Goal: Information Seeking & Learning: Understand process/instructions

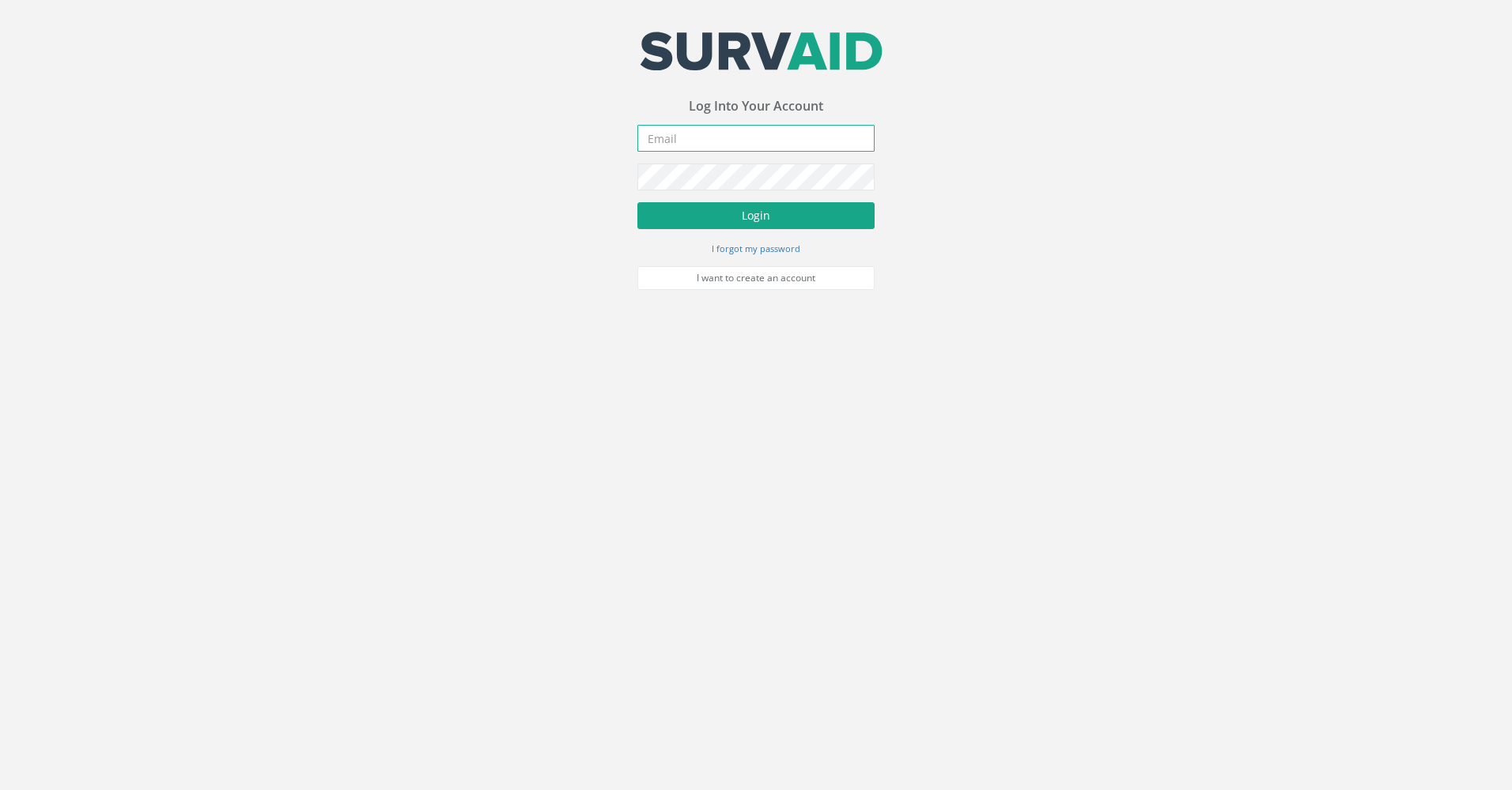
type input "[PERSON_NAME][EMAIL_ADDRESS][DOMAIN_NAME]"
click at [775, 218] on button "Login" at bounding box center [756, 216] width 237 height 27
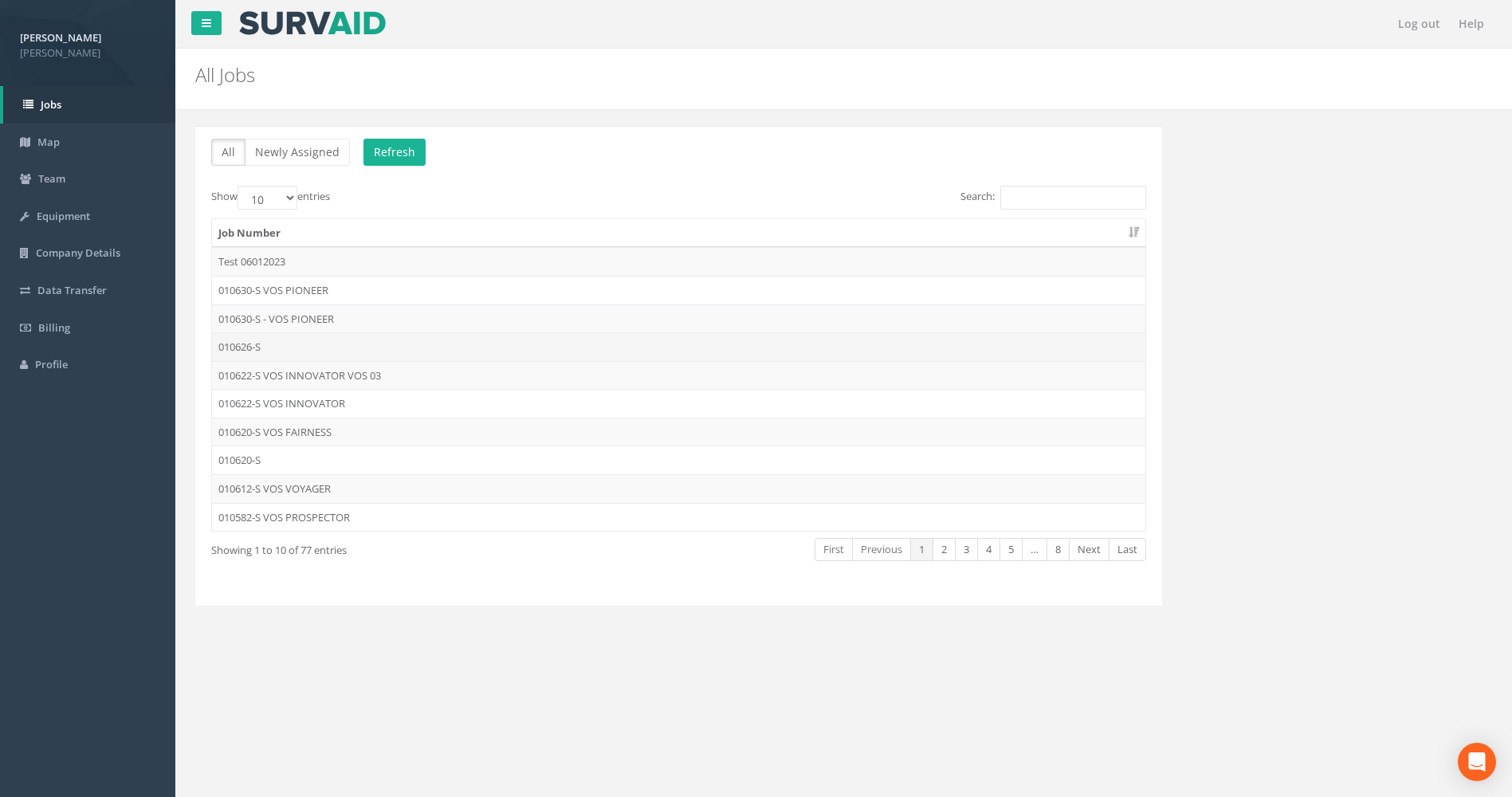
click at [245, 355] on td "010626-S" at bounding box center [679, 348] width 934 height 29
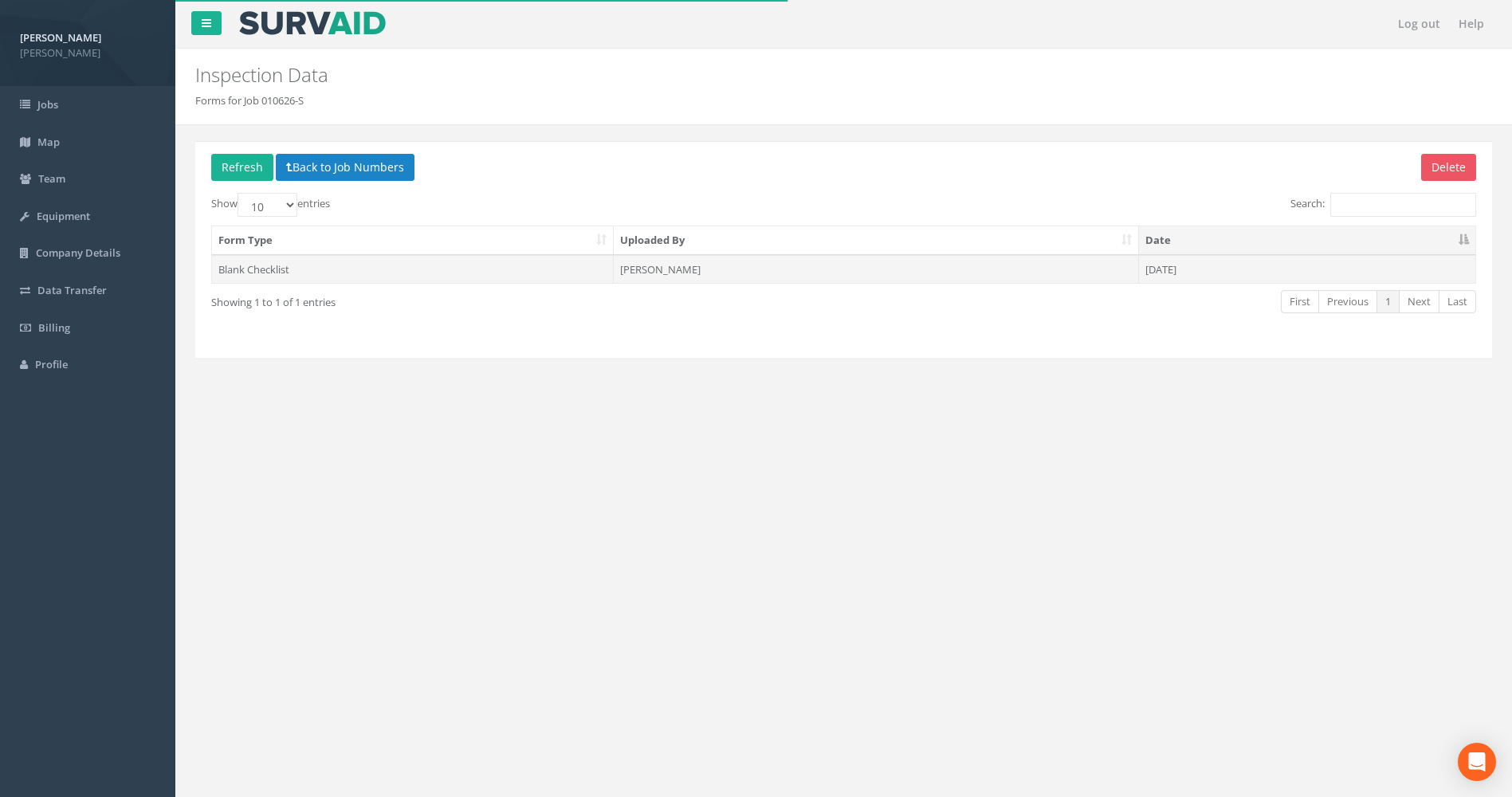
click at [658, 266] on td "[PERSON_NAME]" at bounding box center [876, 270] width 525 height 29
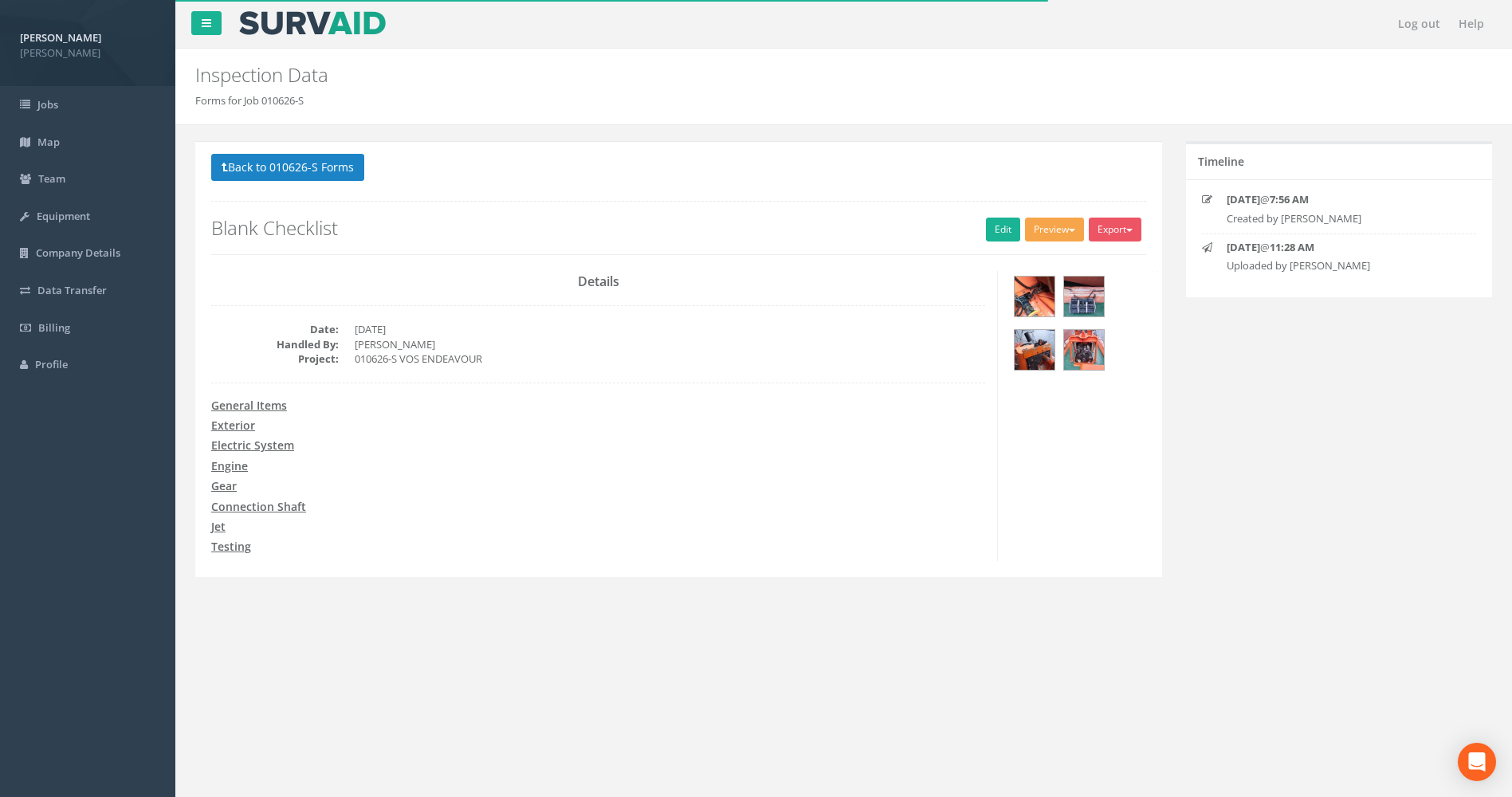
click at [1033, 234] on button "Preview" at bounding box center [1054, 229] width 59 height 24
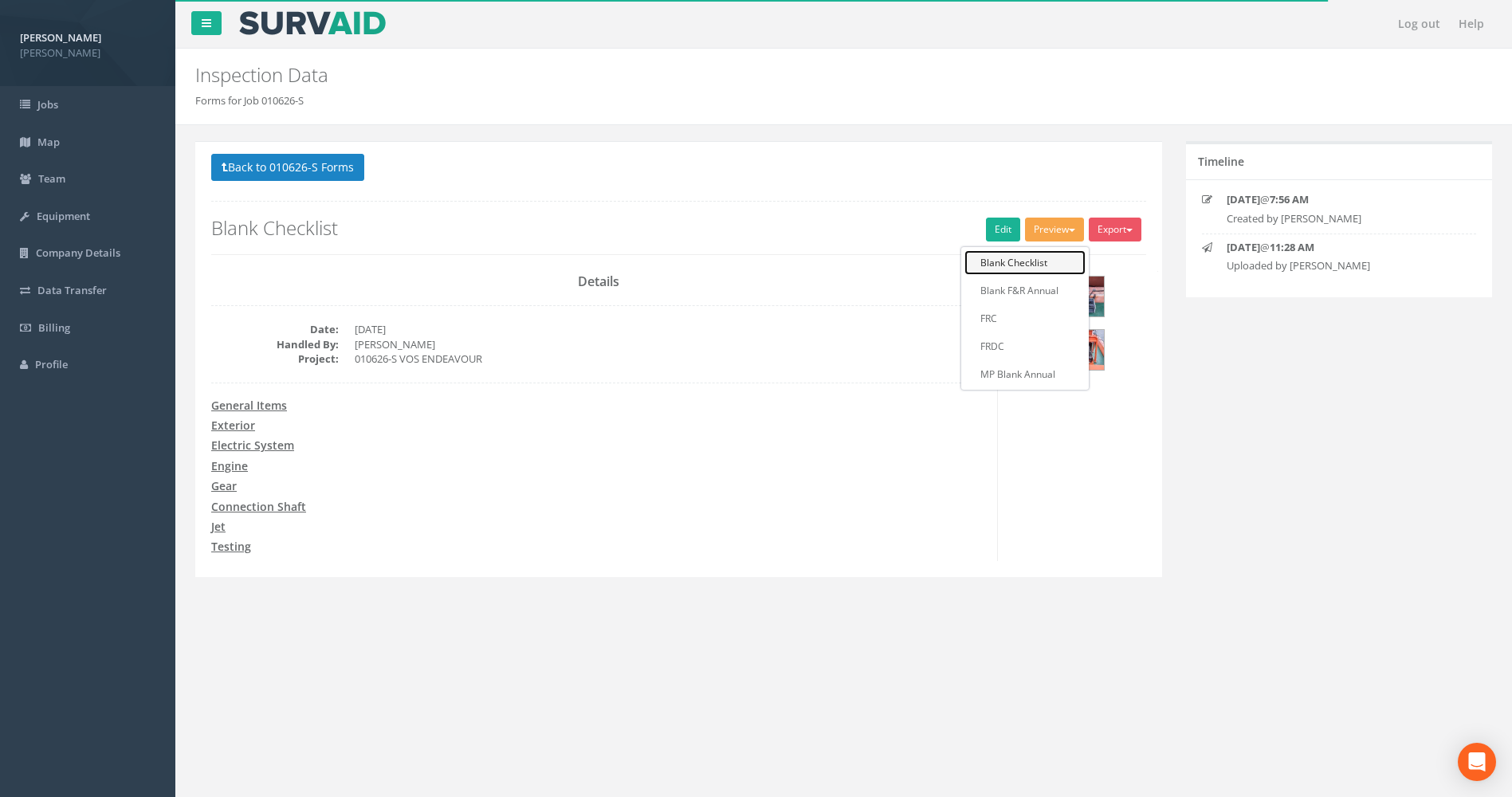
click at [1028, 266] on link "Blank Checklist" at bounding box center [1025, 262] width 121 height 24
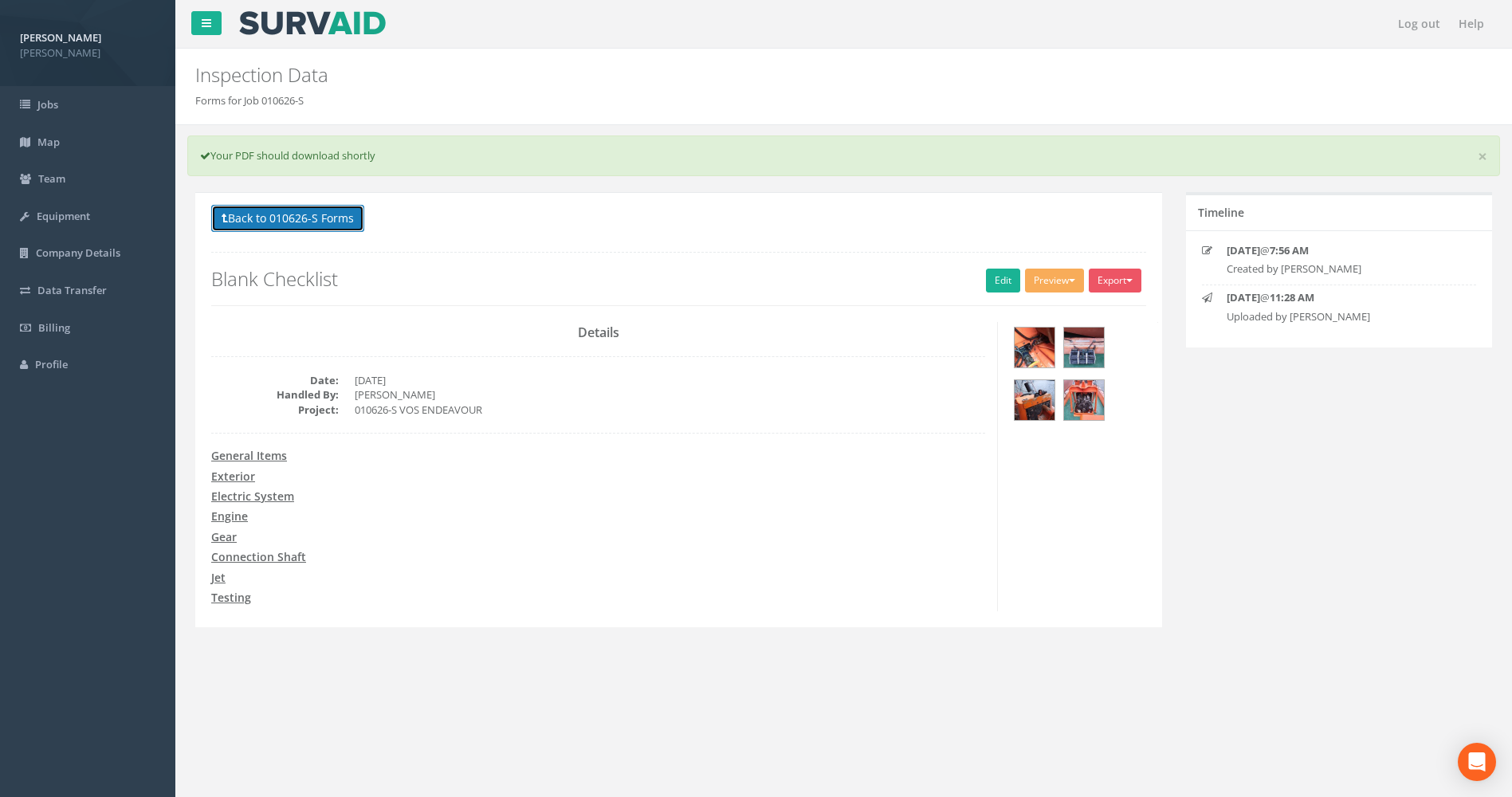
click at [237, 221] on button "Back to 010626-S Forms" at bounding box center [288, 218] width 153 height 27
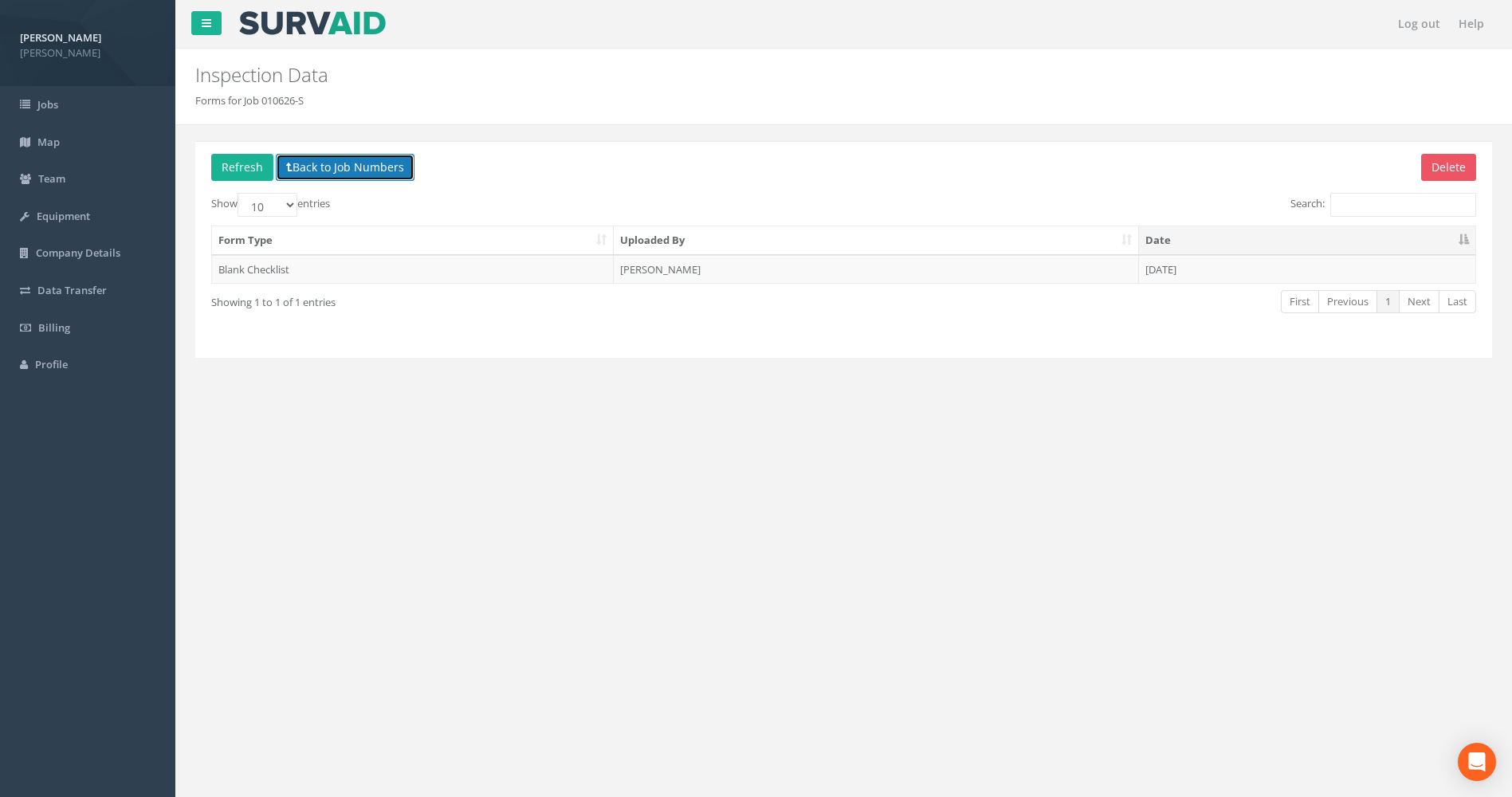
click at [286, 154] on button "Back to Job Numbers" at bounding box center [345, 168] width 139 height 27
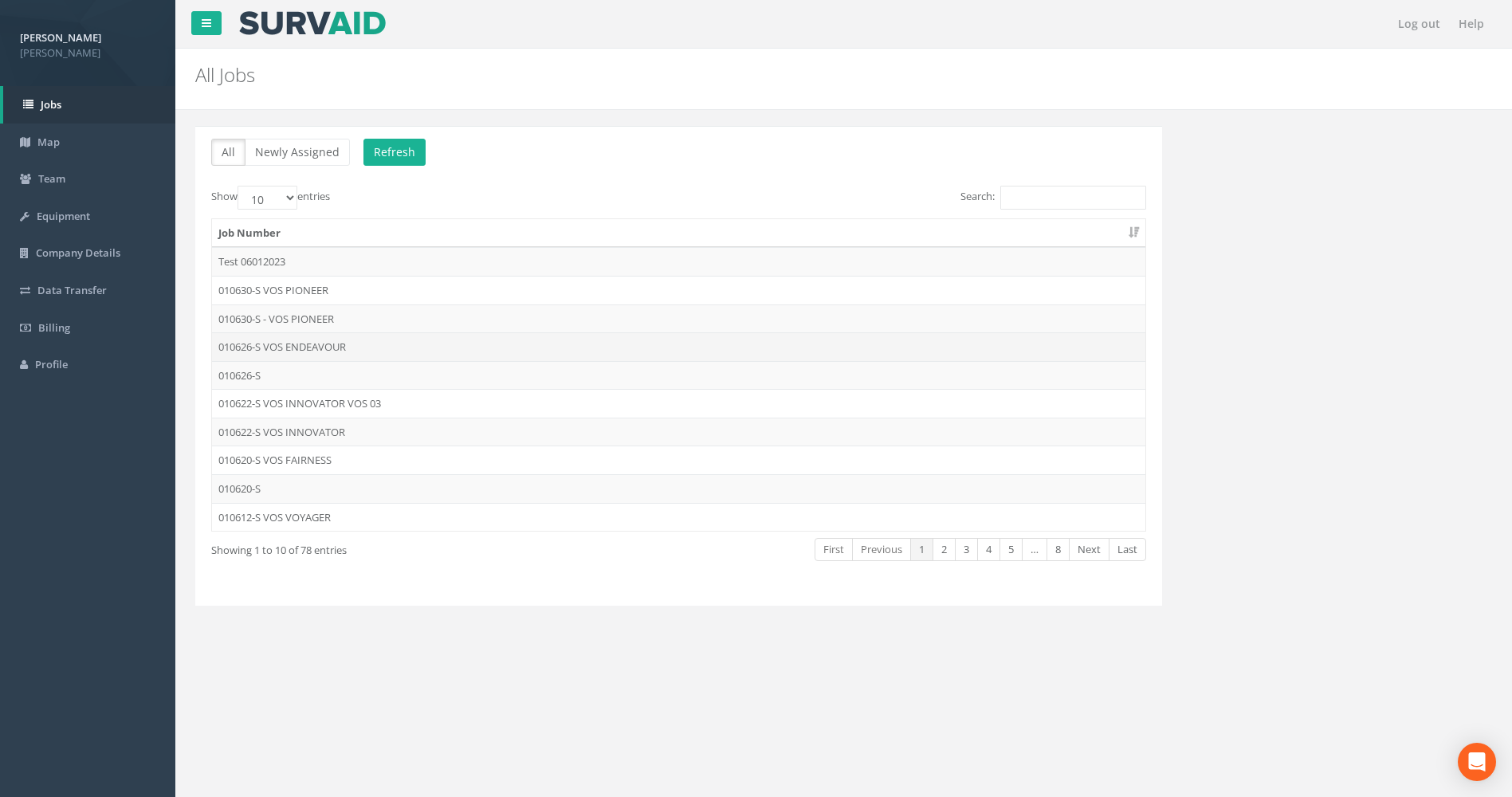
click at [320, 342] on td "010626-S VOS ENDEAVOUR" at bounding box center [679, 348] width 934 height 29
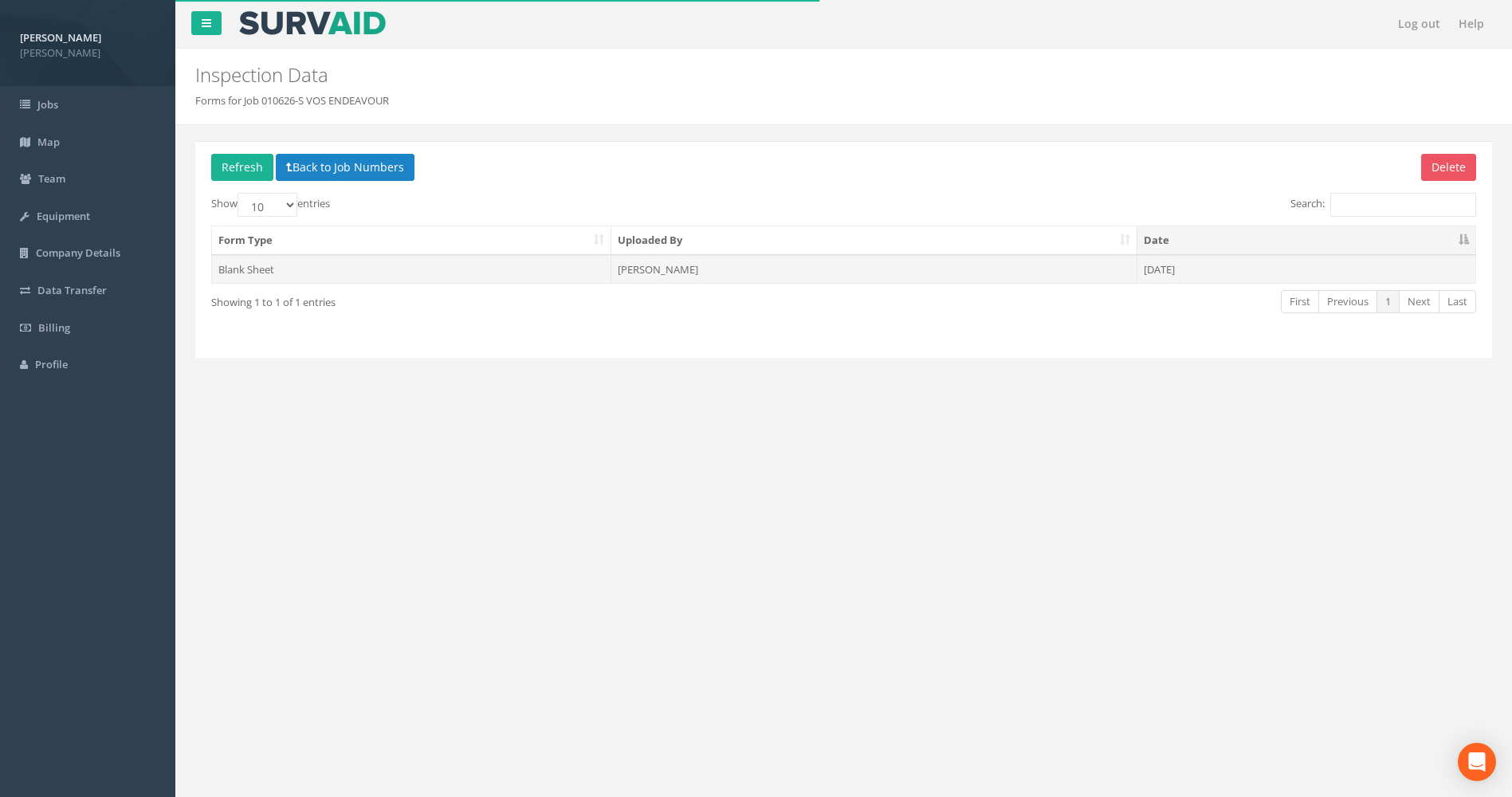
click at [710, 272] on td "[PERSON_NAME]" at bounding box center [873, 270] width 525 height 29
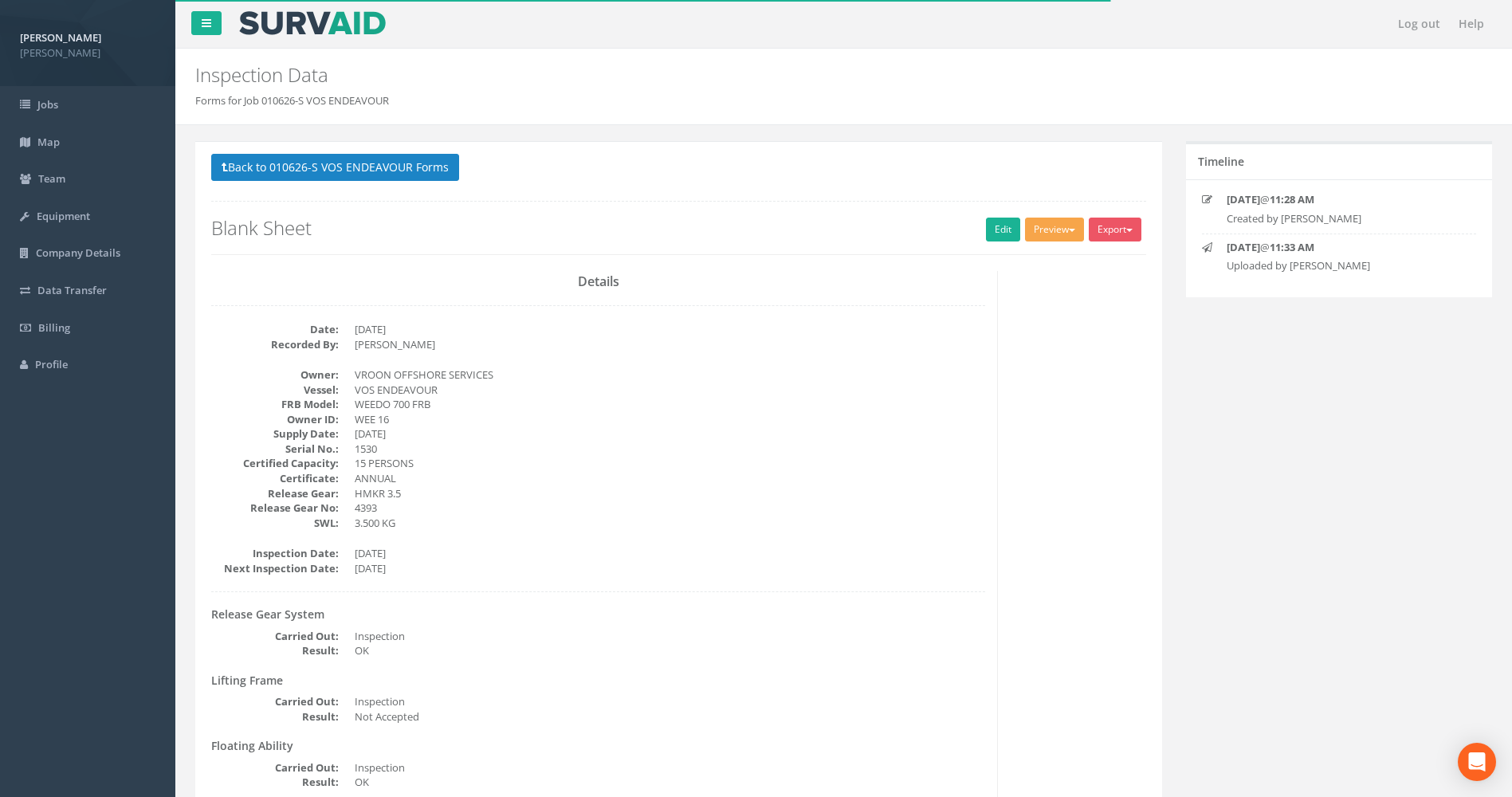
click at [1047, 233] on button "Preview" at bounding box center [1054, 229] width 59 height 24
click at [1013, 377] on link "MP Blank Annual" at bounding box center [1025, 374] width 121 height 24
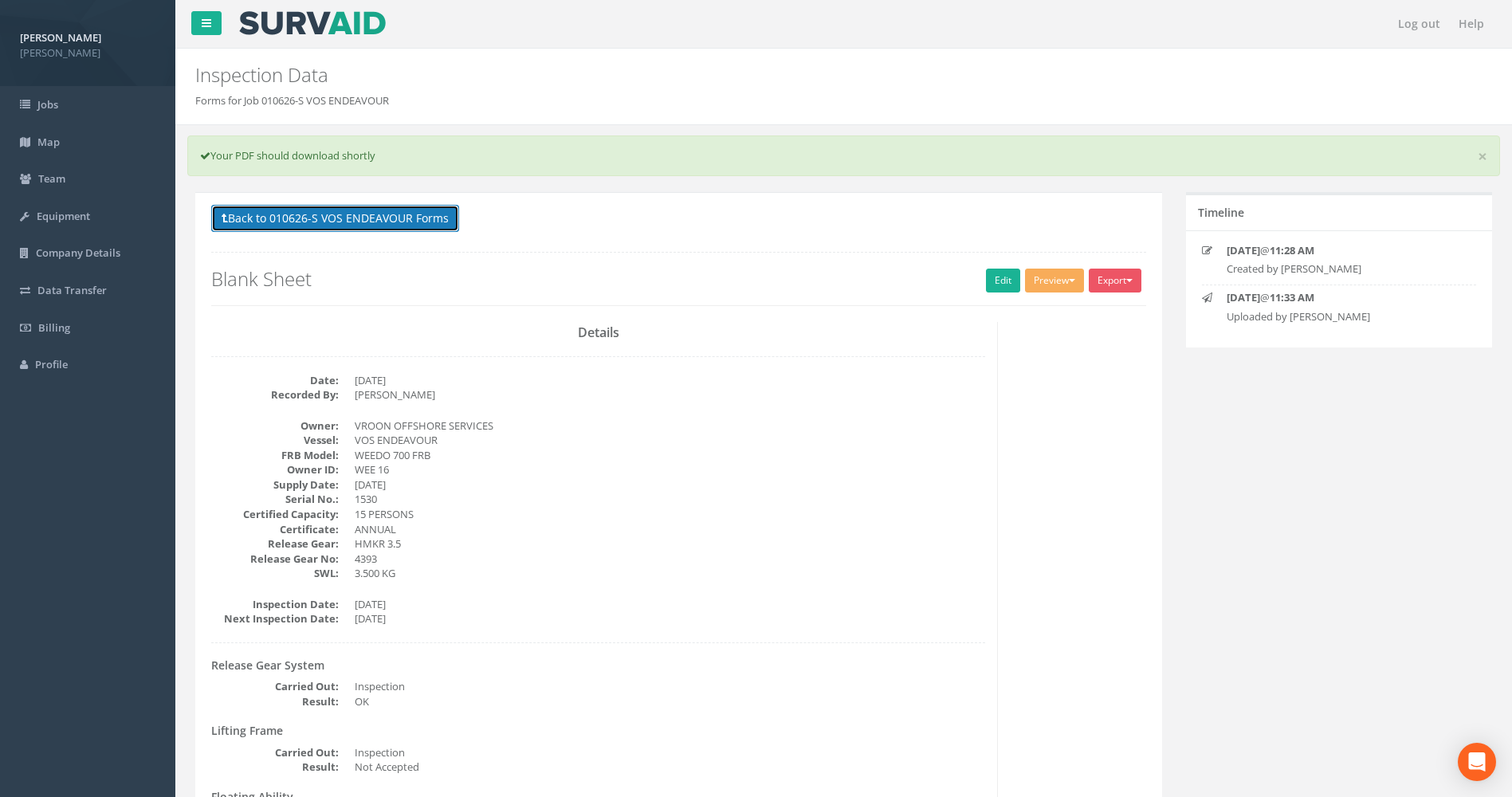
click at [225, 213] on icon at bounding box center [224, 218] width 7 height 12
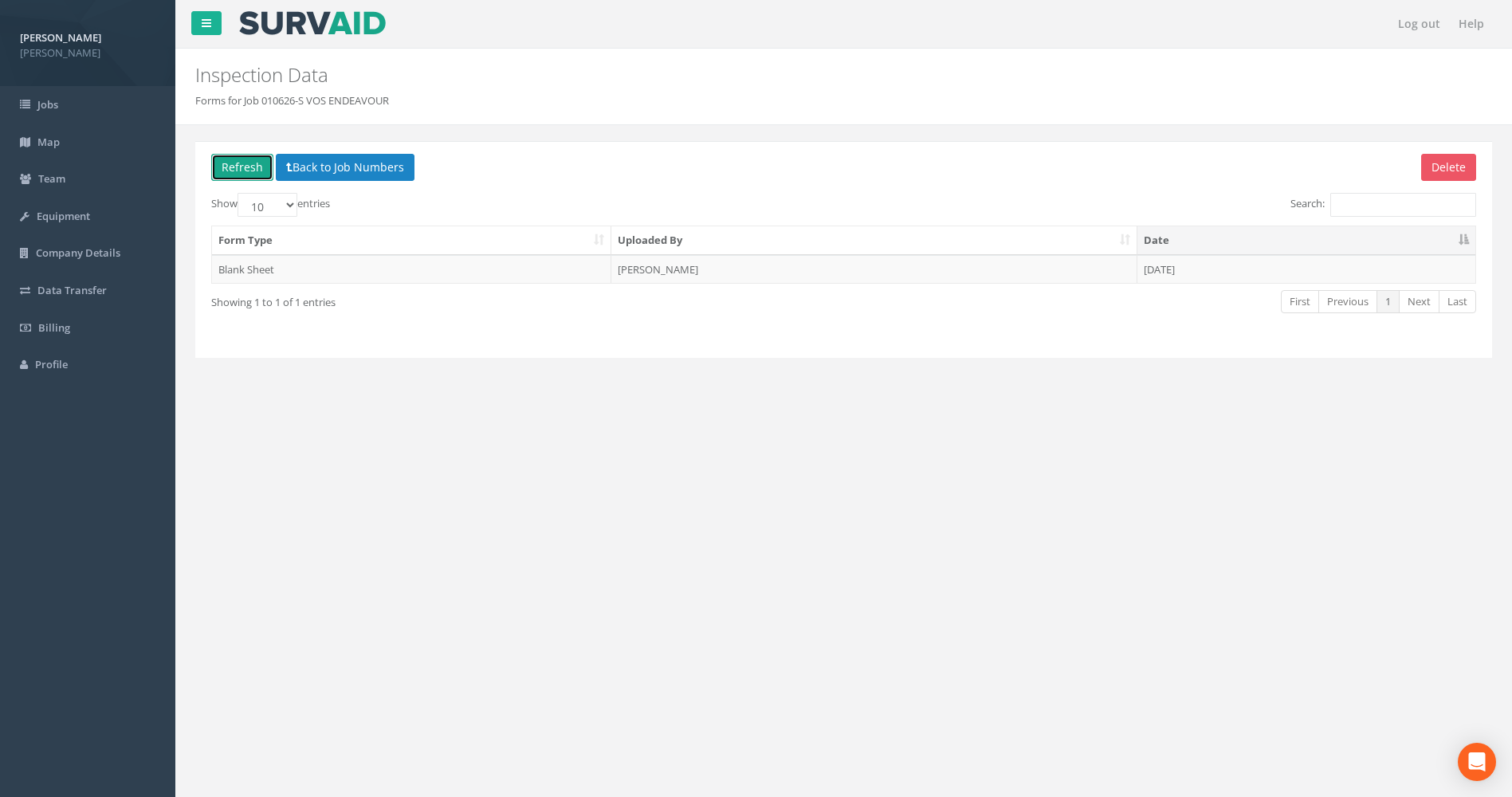
click at [245, 168] on button "Refresh" at bounding box center [243, 168] width 62 height 27
click at [244, 172] on button "Refresh" at bounding box center [243, 168] width 62 height 27
click at [328, 170] on button "Back to Job Numbers" at bounding box center [345, 168] width 139 height 27
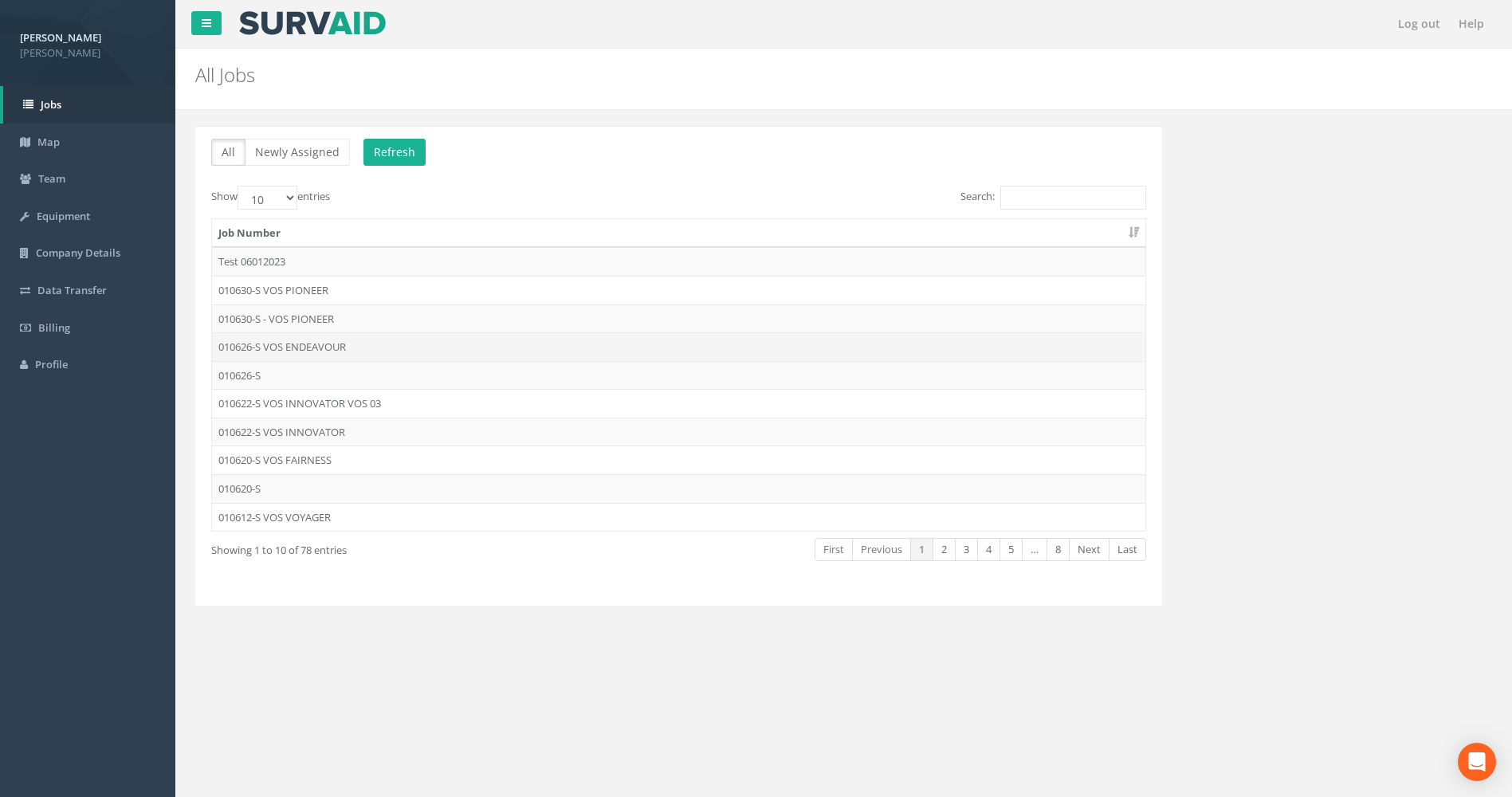
click at [323, 350] on td "010626-S VOS ENDEAVOUR" at bounding box center [679, 348] width 934 height 29
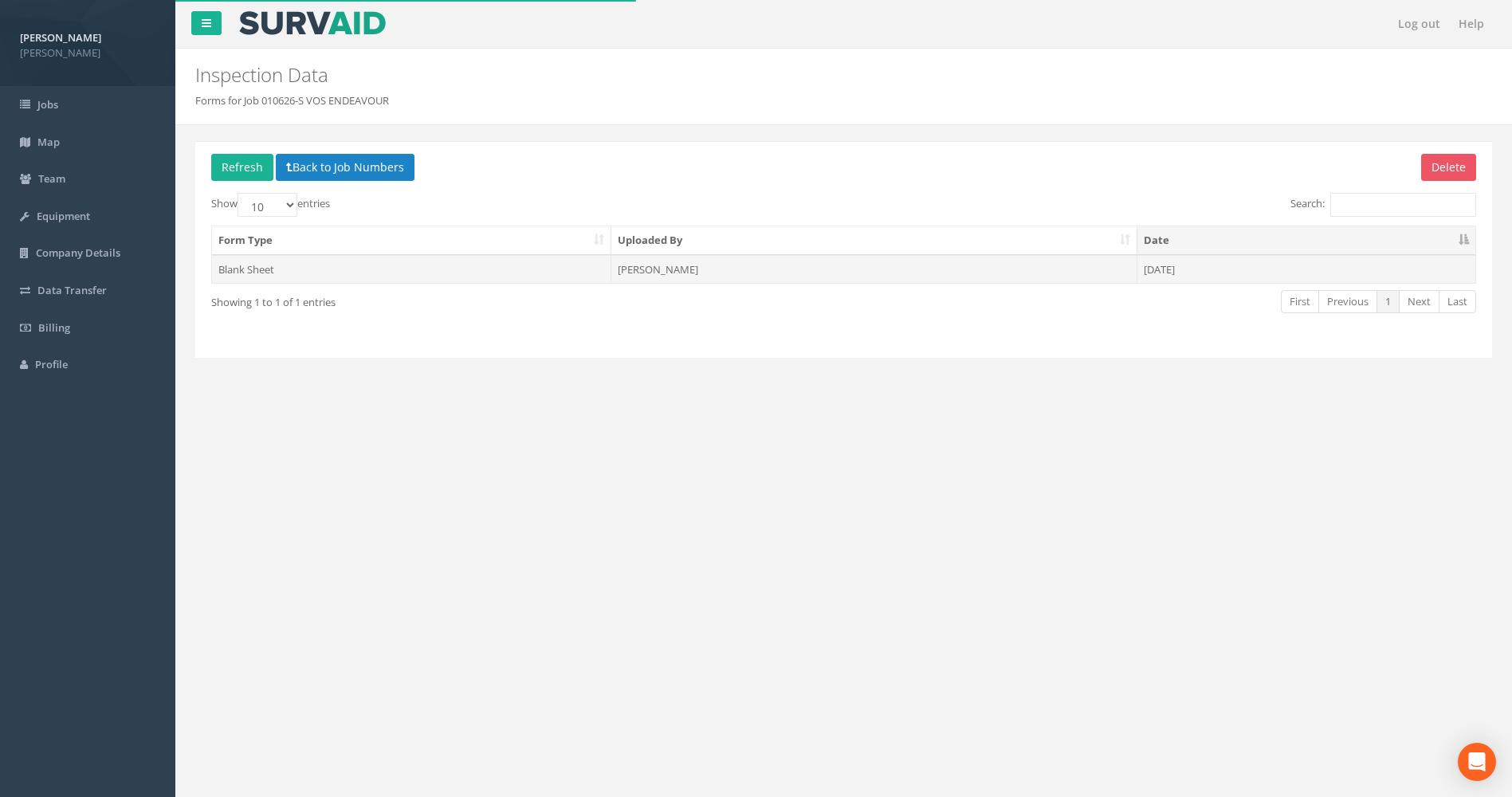
click at [655, 280] on td "[PERSON_NAME]" at bounding box center [873, 270] width 525 height 29
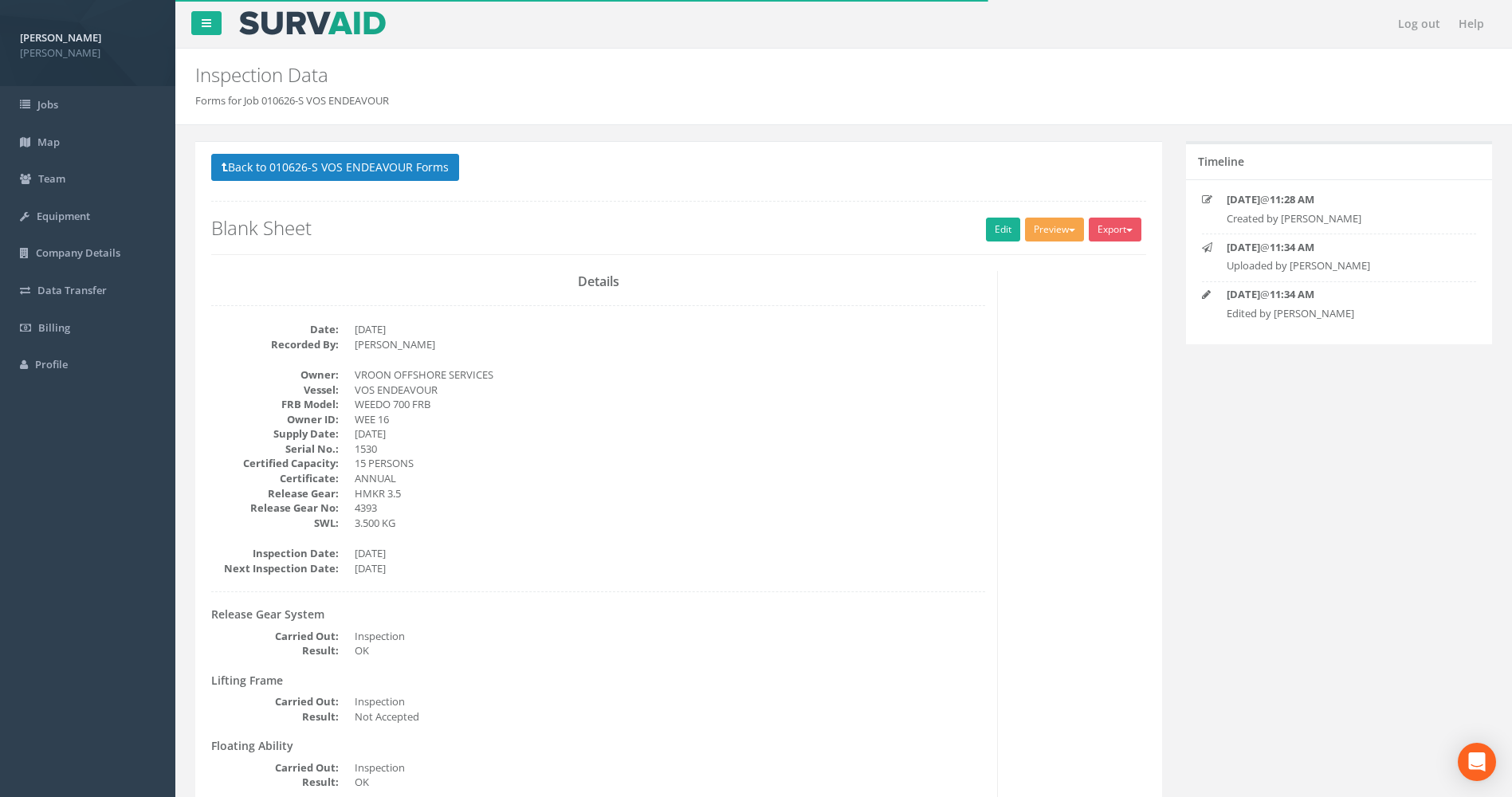
click at [1052, 224] on button "Preview" at bounding box center [1054, 229] width 59 height 24
click at [1029, 379] on link "MP Blank Annual" at bounding box center [1025, 374] width 121 height 24
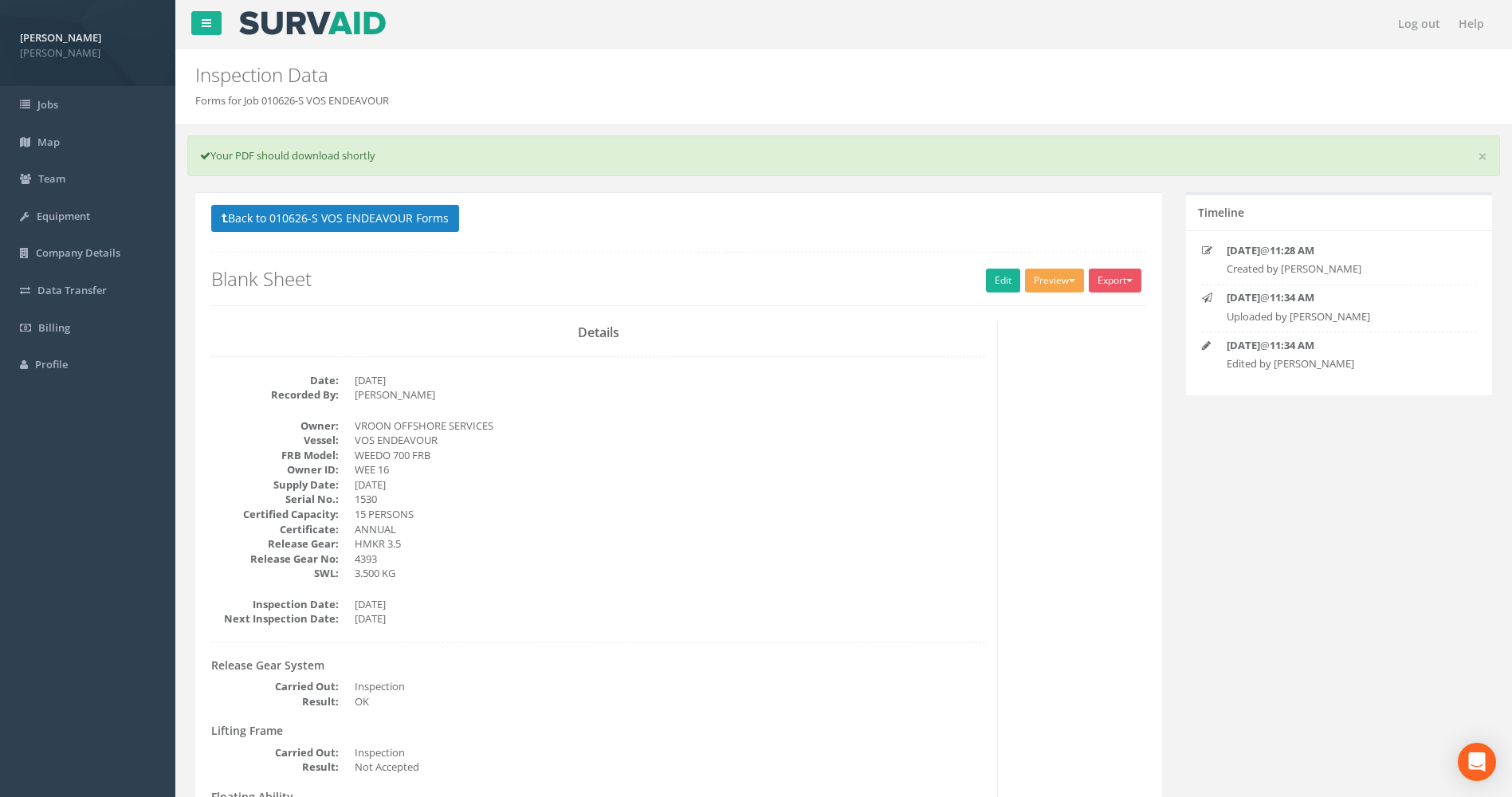
click at [1053, 280] on button "Preview" at bounding box center [1054, 281] width 59 height 24
click at [1032, 344] on link "Blank F&R Annual" at bounding box center [1025, 341] width 121 height 24
click at [1073, 288] on button "Preview" at bounding box center [1054, 281] width 59 height 24
click at [1025, 349] on link "Blank F&R Annual" at bounding box center [1025, 341] width 121 height 24
click at [1037, 283] on button "Preview" at bounding box center [1054, 281] width 59 height 24
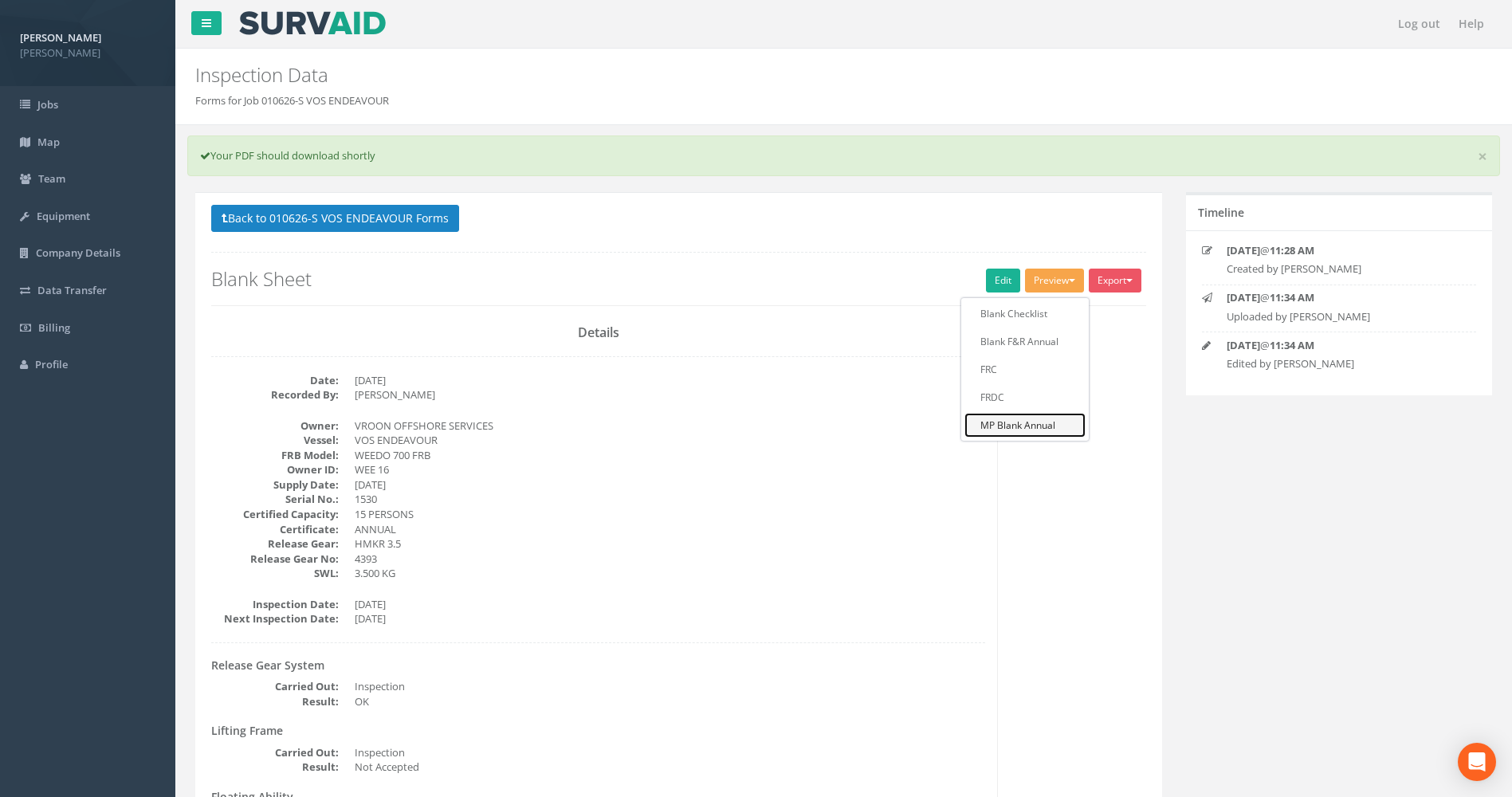
click at [1022, 425] on link "MP Blank Annual" at bounding box center [1025, 425] width 121 height 24
drag, startPoint x: 206, startPoint y: 214, endPoint x: 219, endPoint y: 213, distance: 13.0
click at [214, 213] on div "Back to 010626-S VOS ENDEAVOUR Forms Export Blank Checklist Blank F&R Annual FR…" at bounding box center [678, 263] width 959 height 117
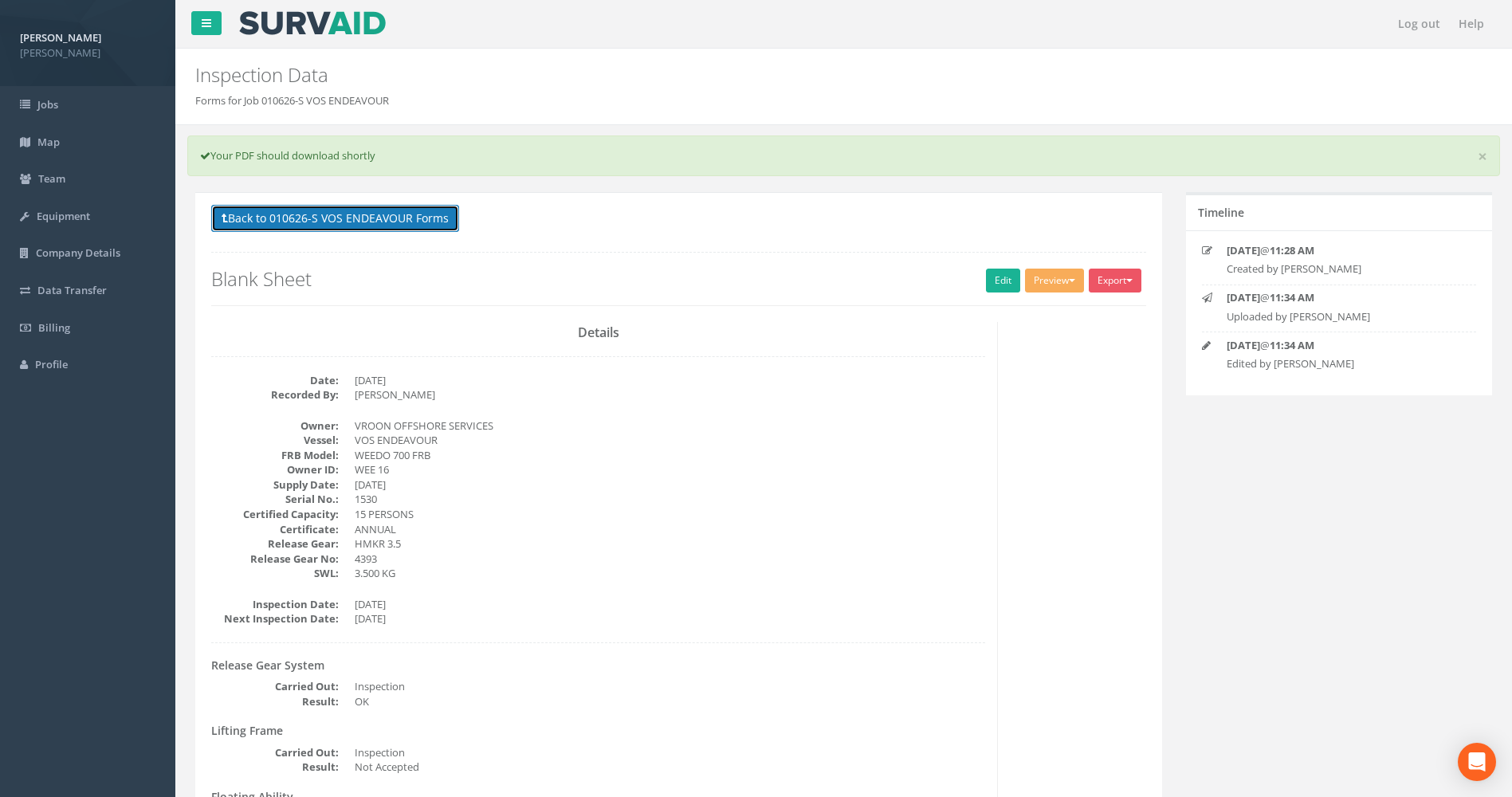
click at [219, 216] on button "Back to 010626-S VOS ENDEAVOUR Forms" at bounding box center [335, 218] width 247 height 27
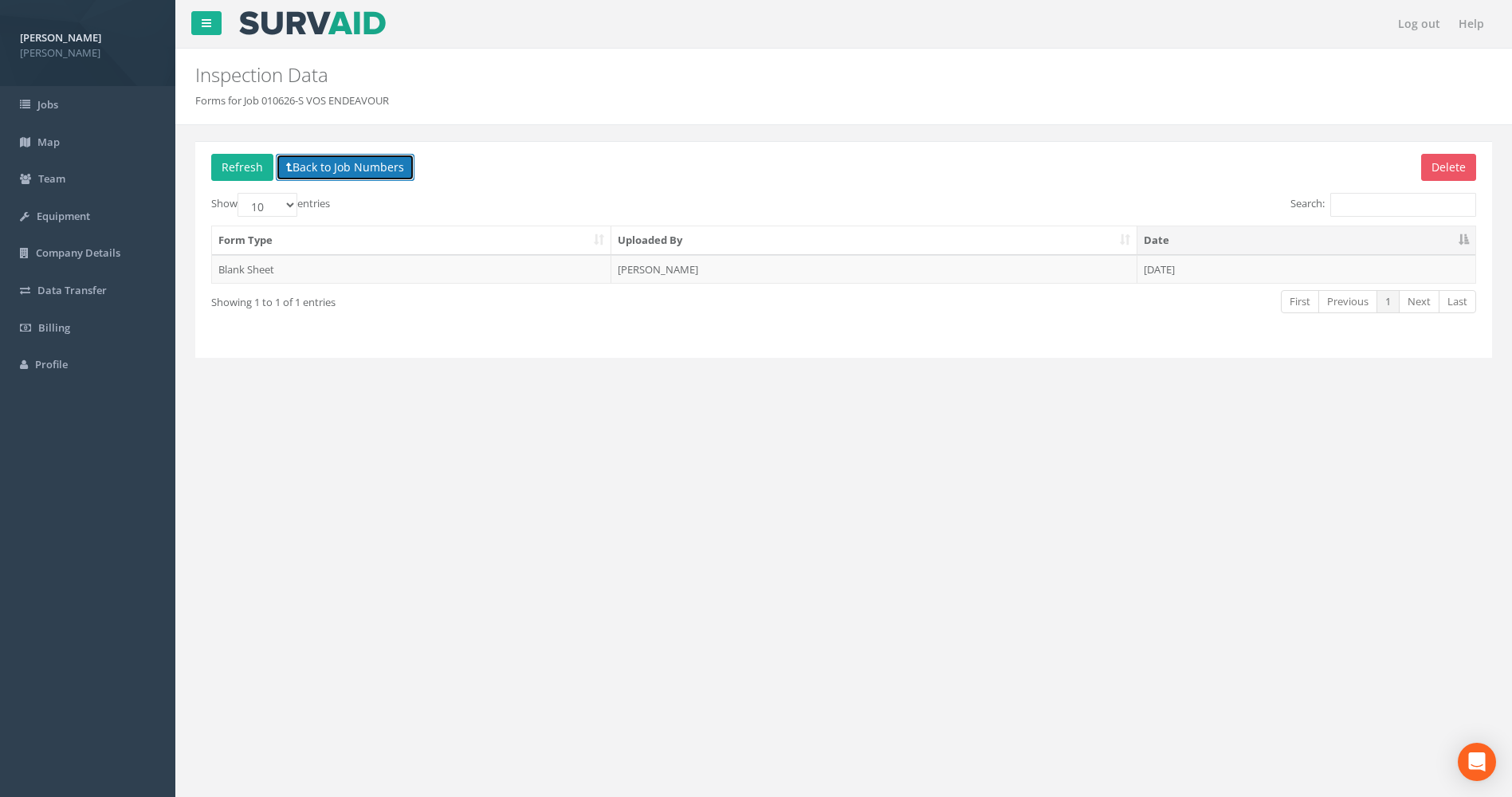
click at [312, 160] on button "Back to Job Numbers" at bounding box center [345, 168] width 139 height 27
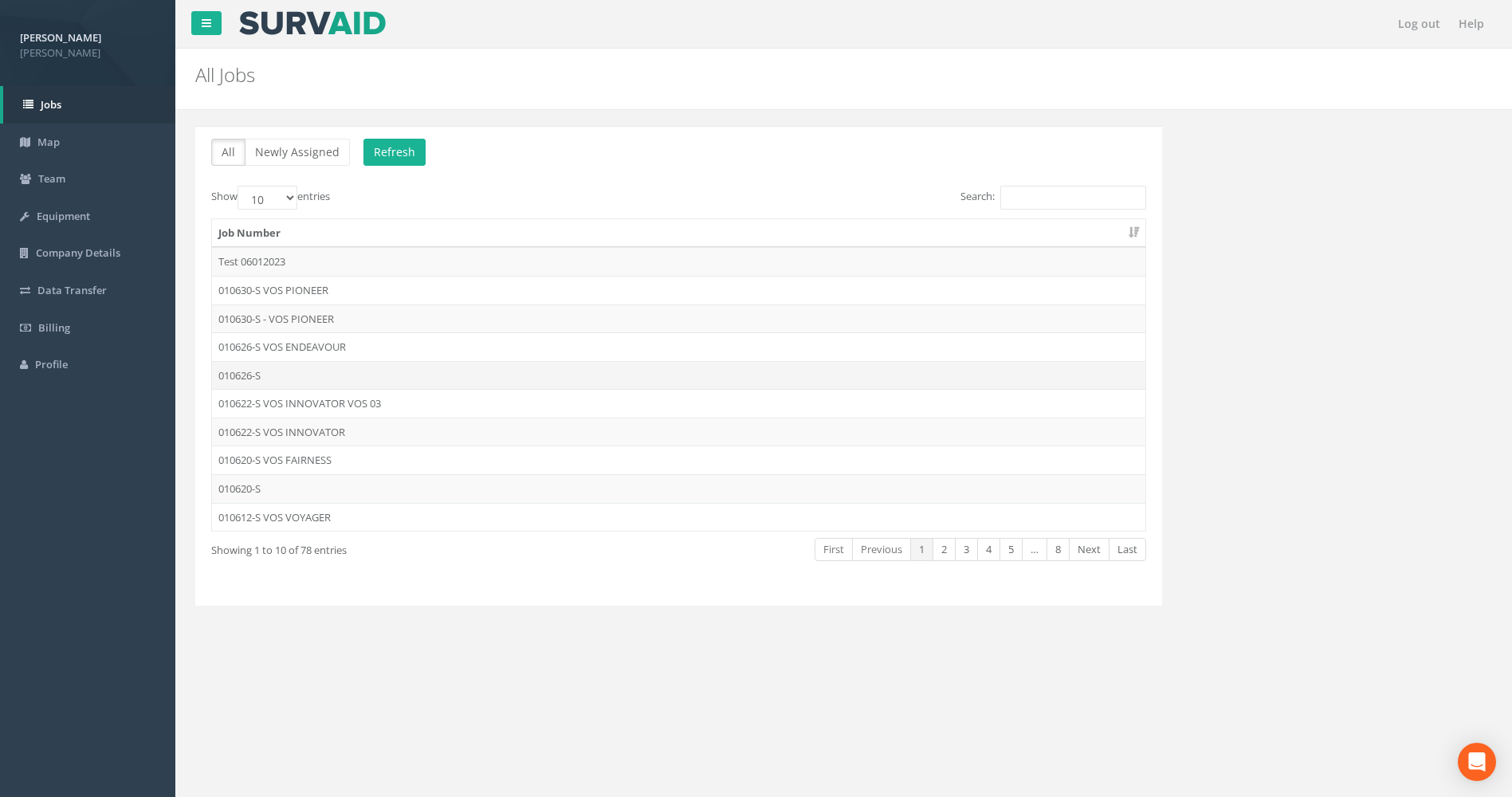
click at [303, 374] on td "010626-S" at bounding box center [679, 376] width 934 height 29
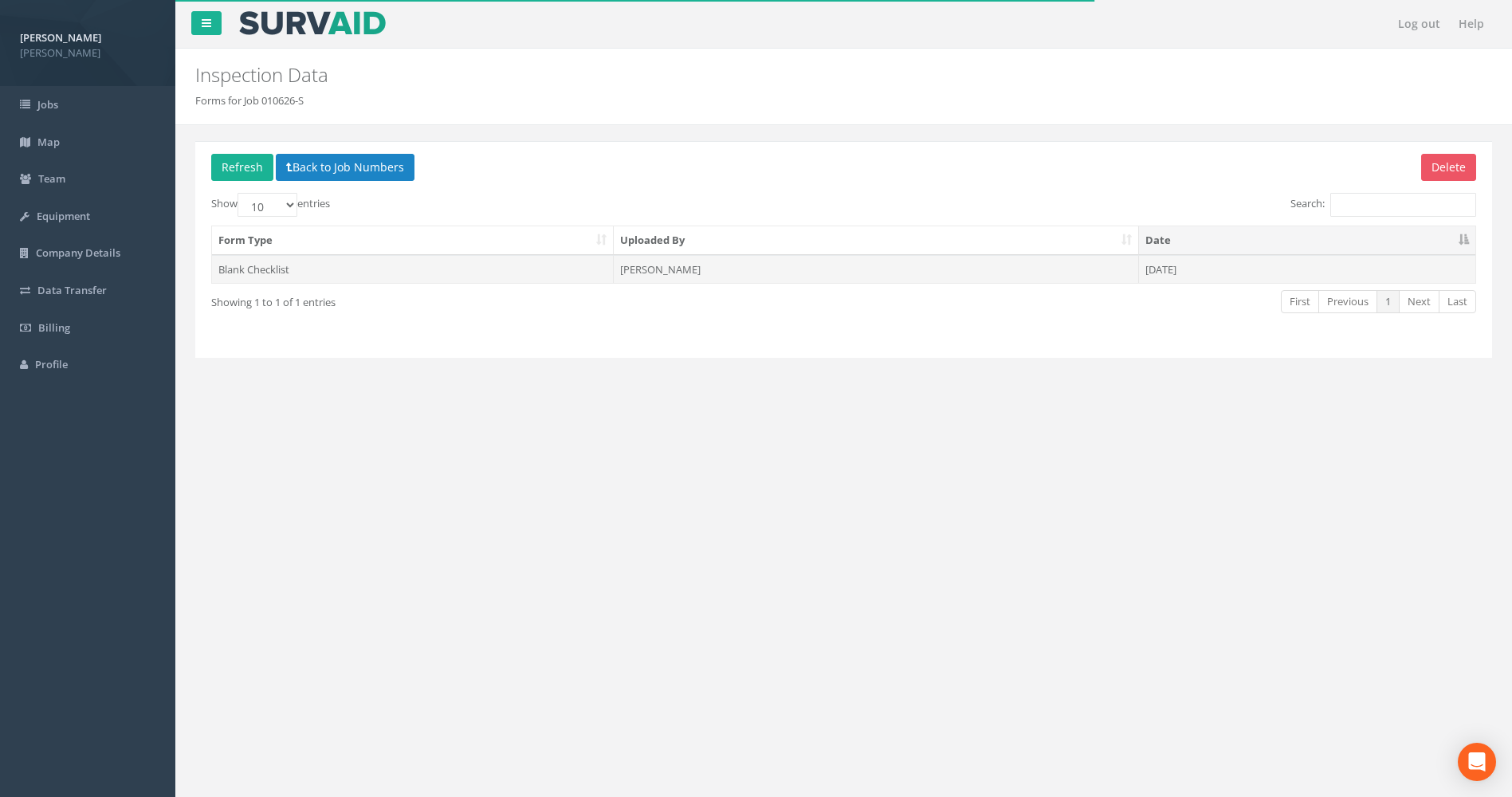
click at [676, 273] on td "[PERSON_NAME]" at bounding box center [876, 270] width 525 height 29
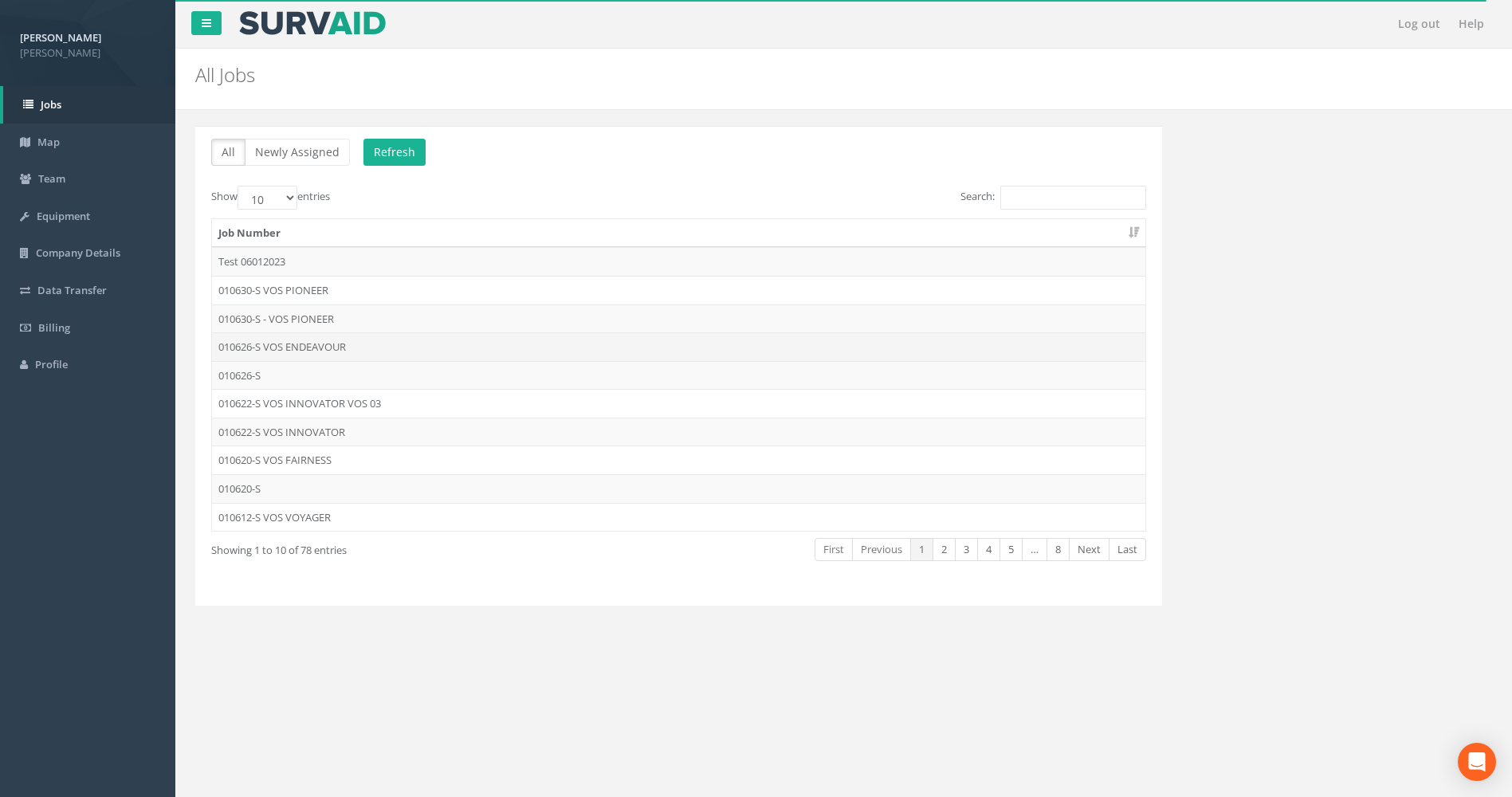
click at [284, 347] on td "010626-S VOS ENDEAVOUR" at bounding box center [679, 348] width 934 height 29
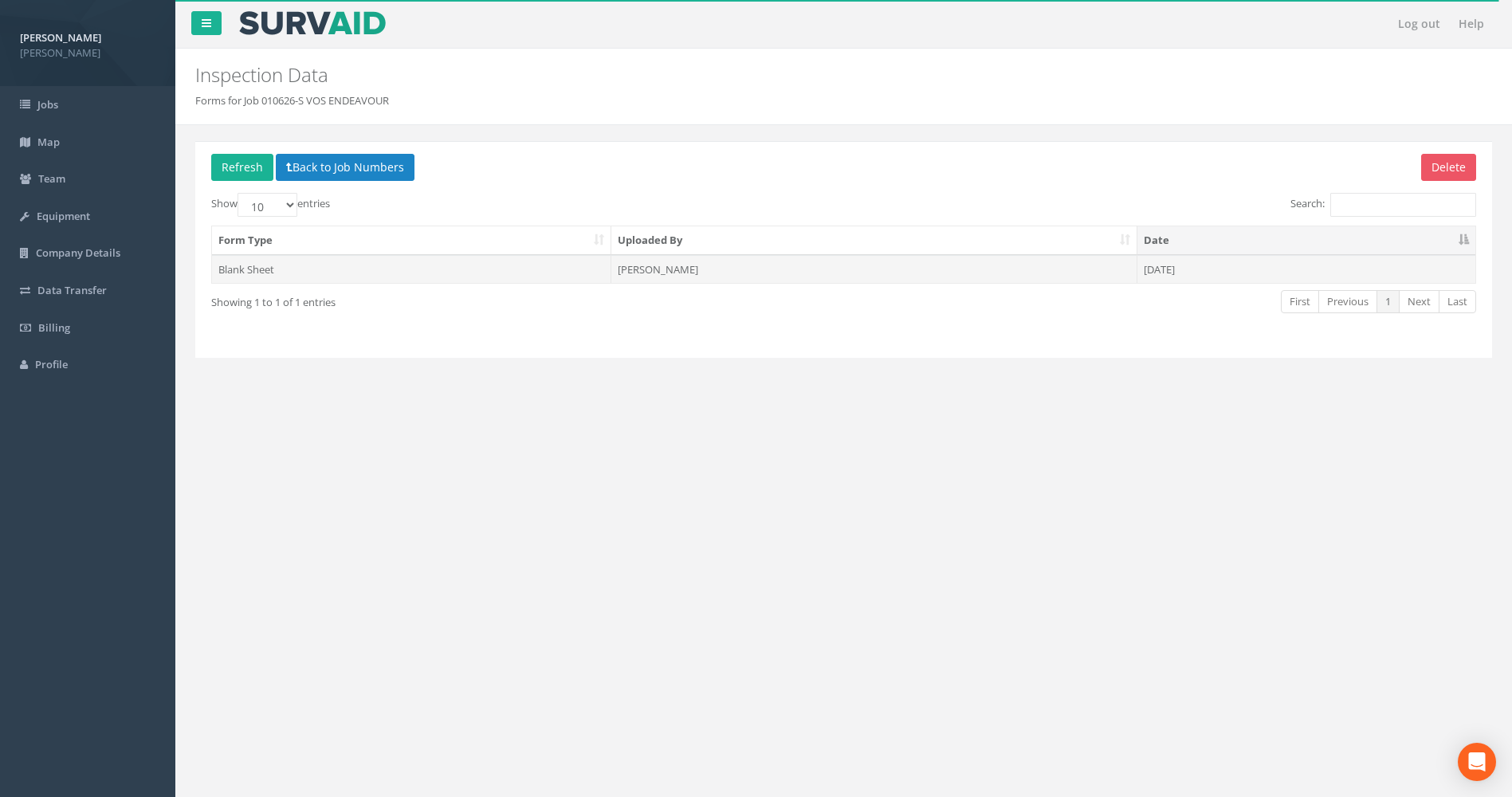
click at [681, 263] on td "[PERSON_NAME]" at bounding box center [873, 270] width 525 height 29
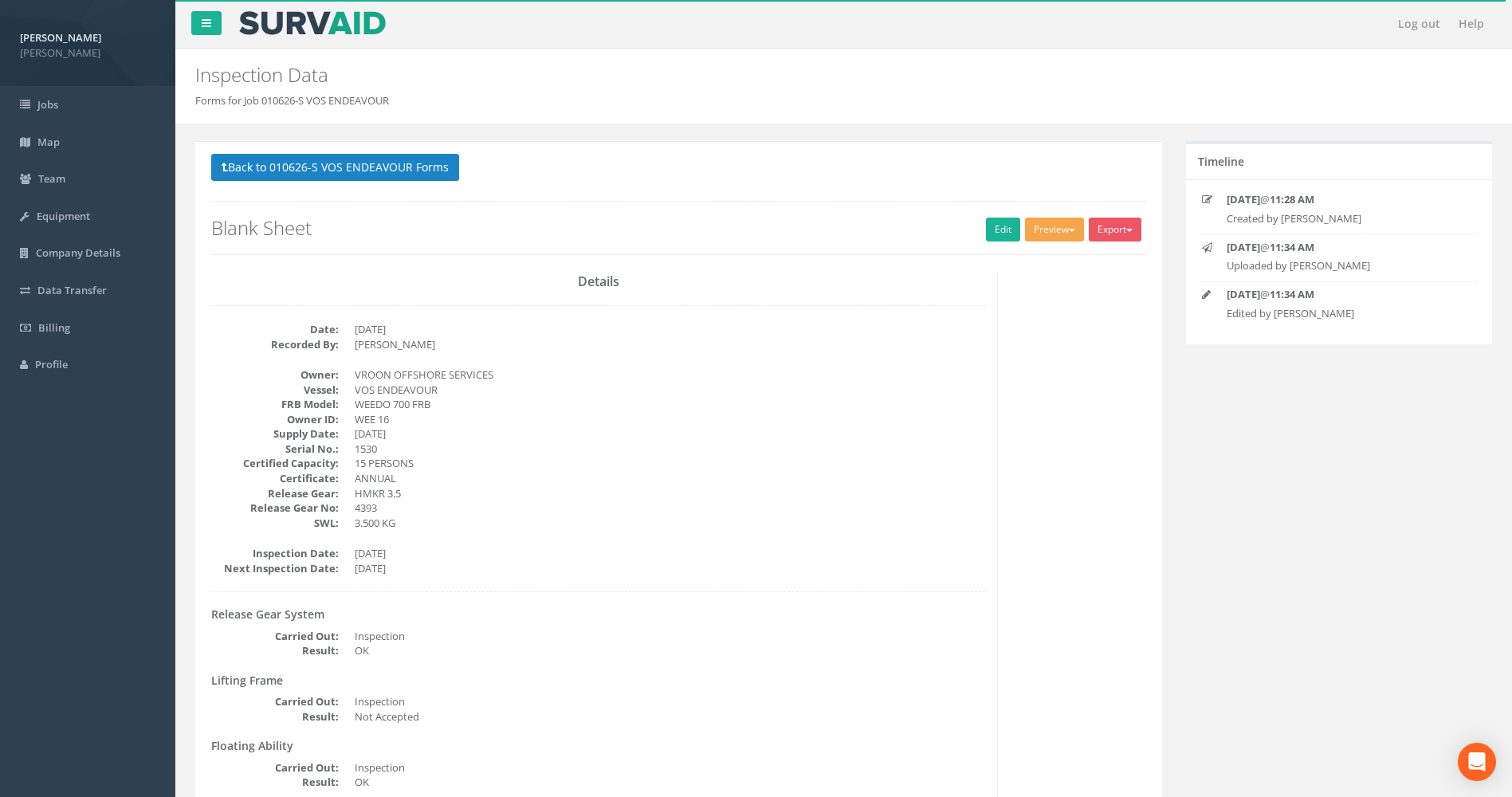
click at [1052, 224] on button "Preview" at bounding box center [1054, 229] width 59 height 24
click at [1016, 379] on link "MP Blank Annual" at bounding box center [1025, 374] width 121 height 24
